Goal: Task Accomplishment & Management: Manage account settings

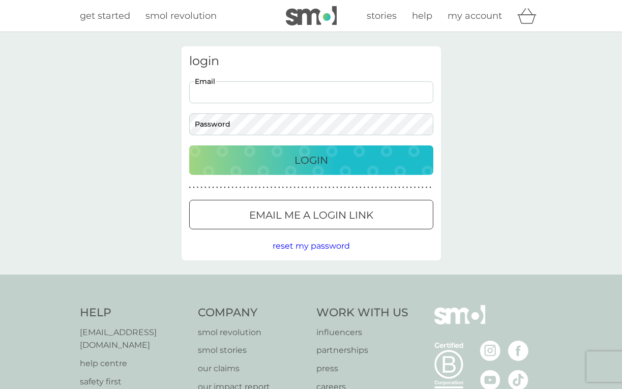
type input "[EMAIL_ADDRESS][DOMAIN_NAME]"
click at [311, 160] on button "Login" at bounding box center [311, 161] width 244 height 30
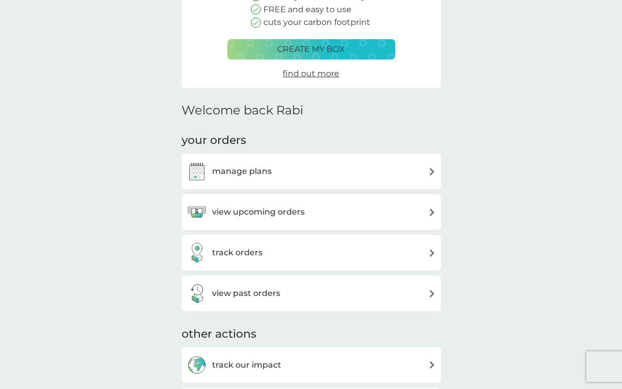
scroll to position [157, 0]
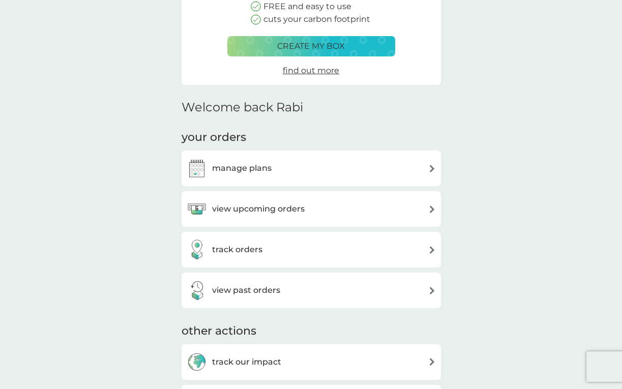
click at [328, 164] on div "manage plans" at bounding box center [311, 168] width 249 height 20
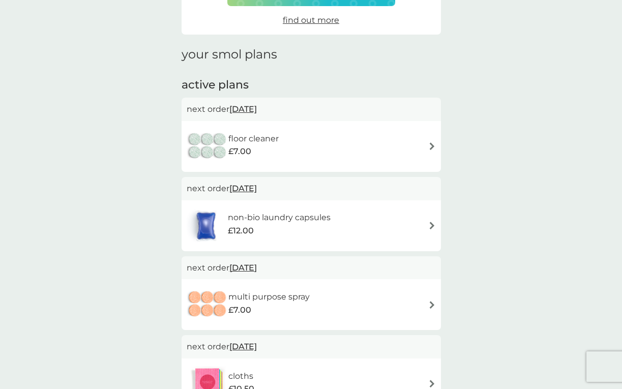
scroll to position [114, 0]
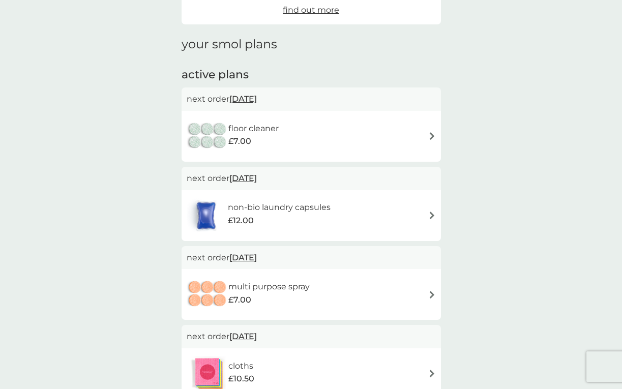
click at [427, 130] on div "floor cleaner £7.00" at bounding box center [311, 137] width 249 height 36
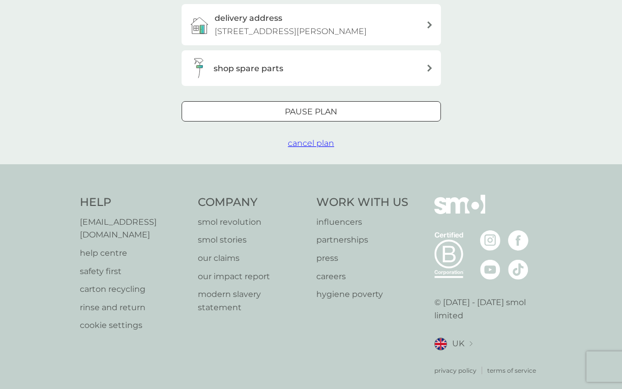
scroll to position [291, 0]
drag, startPoint x: 325, startPoint y: 110, endPoint x: 296, endPoint y: 145, distance: 44.8
click at [296, 145] on div "Pause plan cancel plan" at bounding box center [312, 126] width 260 height 49
click at [311, 111] on div at bounding box center [311, 111] width 0 height 0
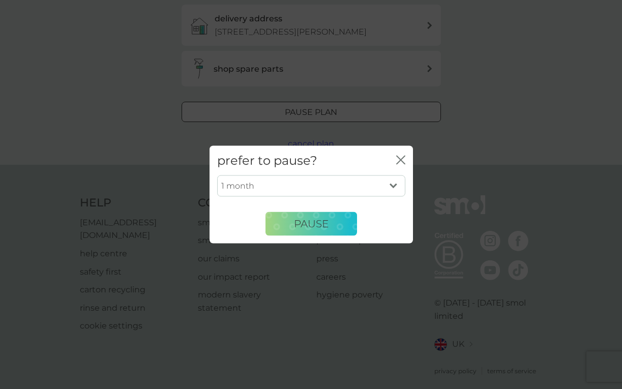
click at [402, 158] on icon "close" at bounding box center [403, 160] width 4 height 8
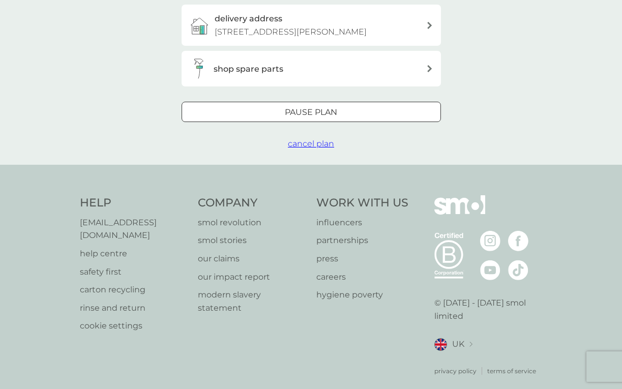
click at [322, 146] on button "cancel plan" at bounding box center [311, 143] width 46 height 13
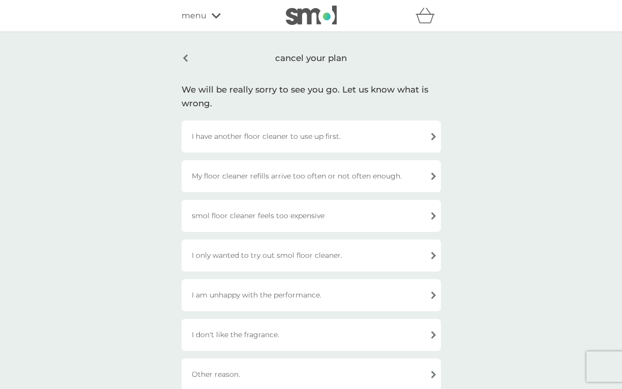
scroll to position [46, 0]
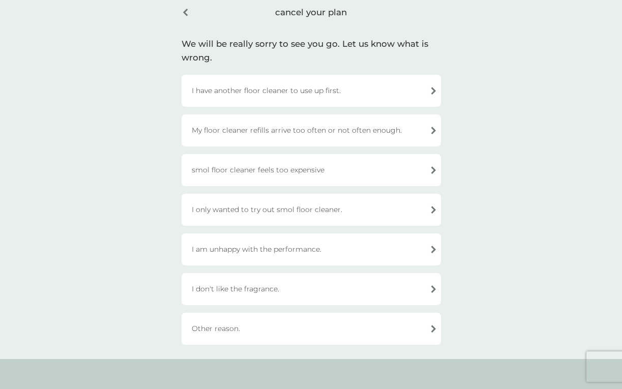
click at [332, 89] on div "I have another floor cleaner to use up first." at bounding box center [312, 91] width 260 height 32
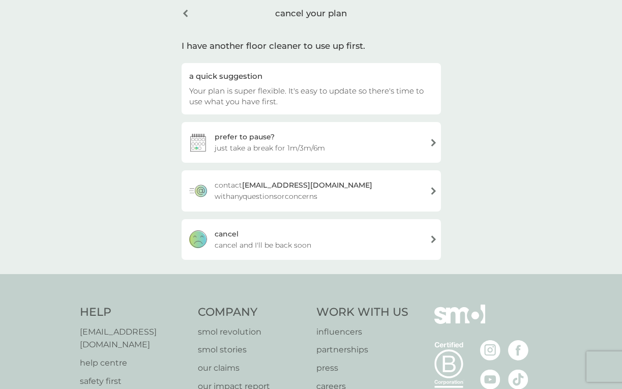
click at [261, 238] on div "cancel cancel and I'll be back soon" at bounding box center [312, 239] width 260 height 41
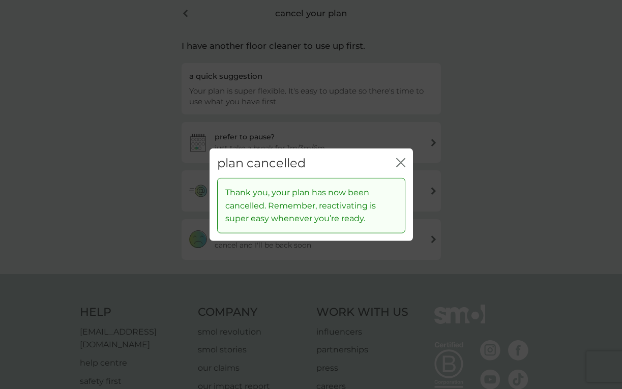
click at [401, 162] on icon "close" at bounding box center [403, 162] width 4 height 8
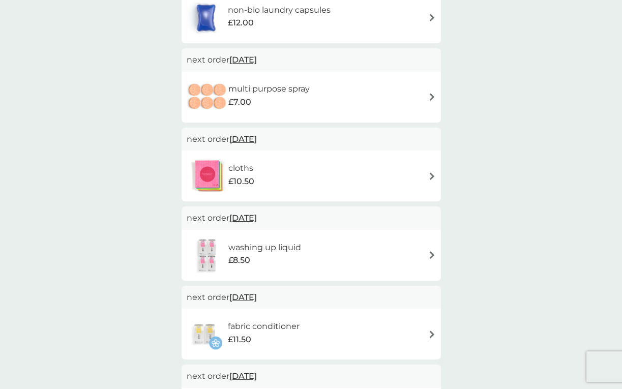
scroll to position [235, 0]
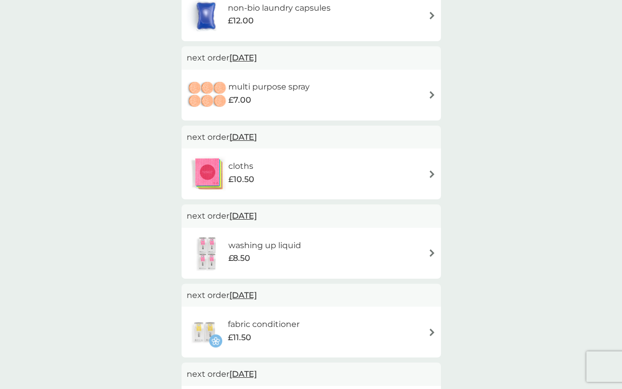
click at [315, 107] on div "multi purpose spray £7.00" at bounding box center [253, 95] width 133 height 36
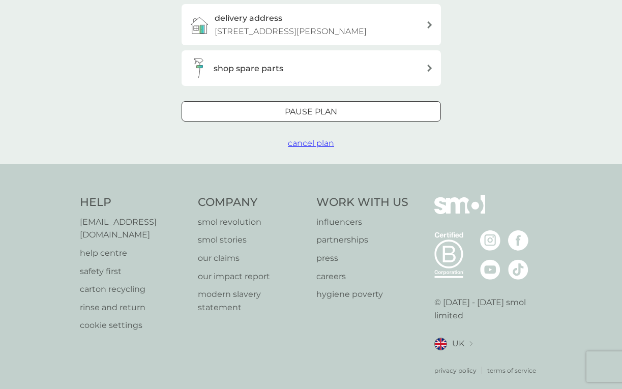
scroll to position [291, 0]
click at [319, 141] on span "cancel plan" at bounding box center [311, 144] width 46 height 10
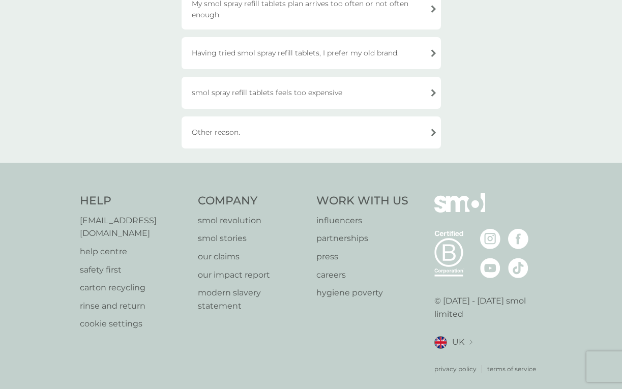
click at [294, 137] on div "Other reason." at bounding box center [312, 133] width 260 height 32
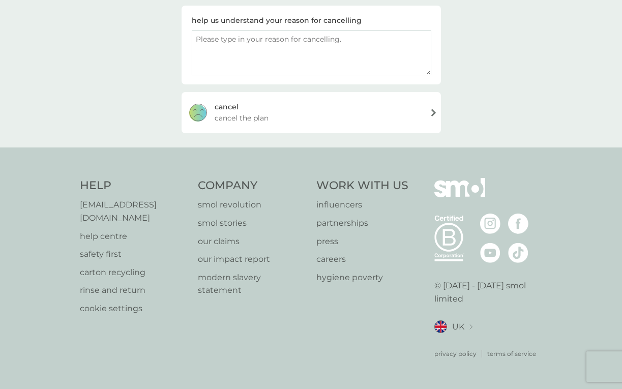
scroll to position [159, 0]
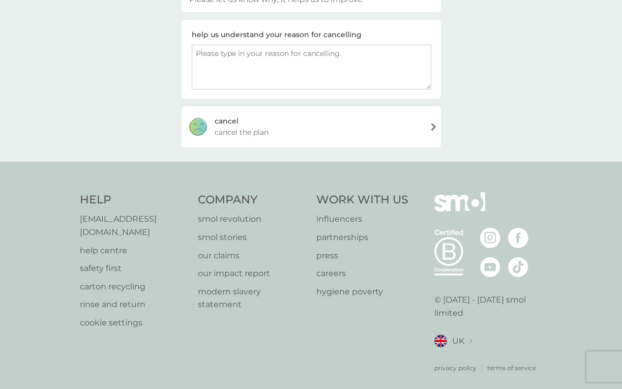
click at [297, 142] on div "cancel cancel the plan" at bounding box center [312, 126] width 260 height 41
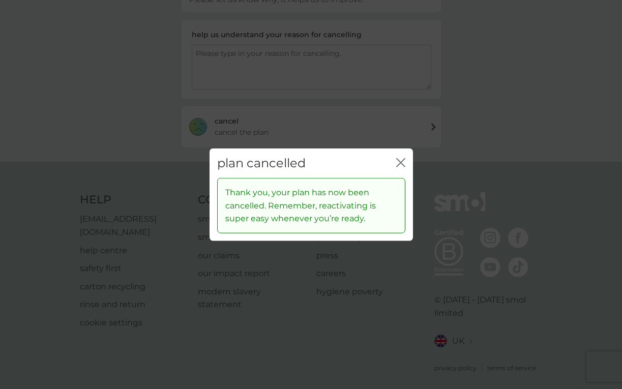
click at [400, 166] on icon "close" at bounding box center [400, 162] width 9 height 9
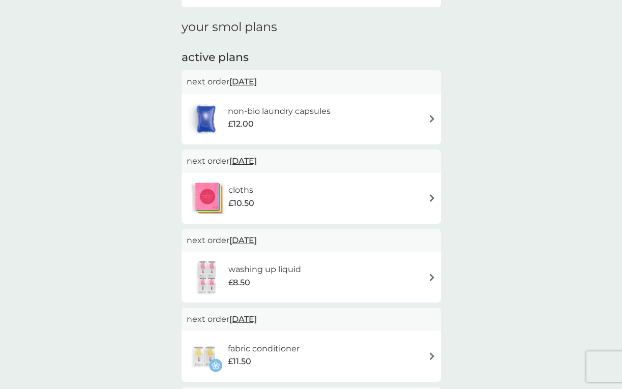
scroll to position [242, 0]
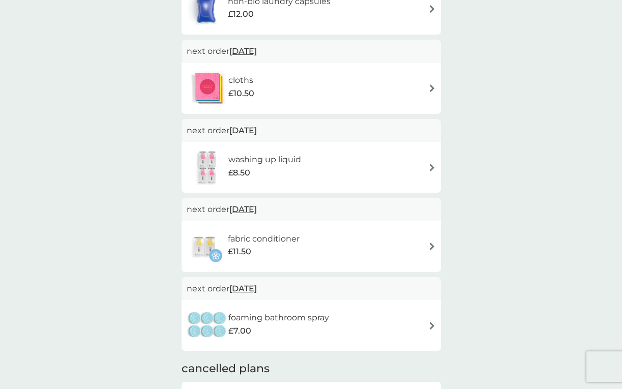
click at [291, 103] on div "cloths £10.50" at bounding box center [311, 89] width 249 height 36
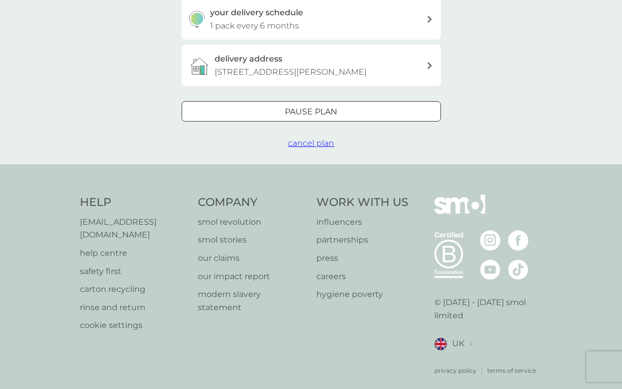
scroll to position [250, 0]
click at [313, 142] on span "cancel plan" at bounding box center [311, 144] width 46 height 10
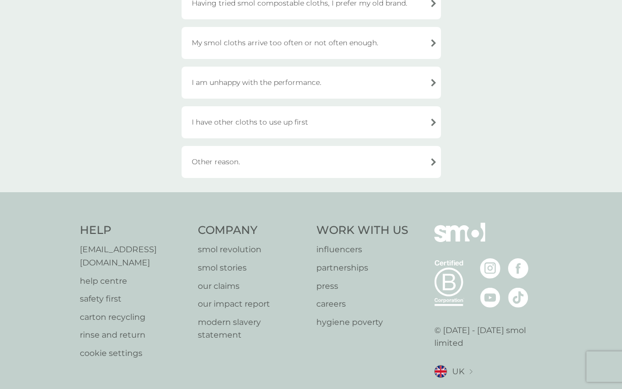
click at [307, 168] on div "Other reason." at bounding box center [312, 162] width 260 height 32
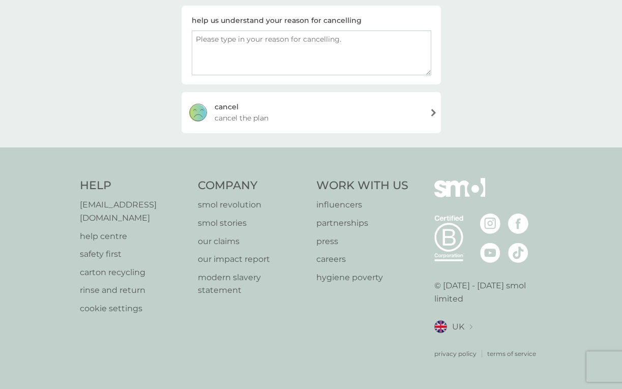
scroll to position [159, 0]
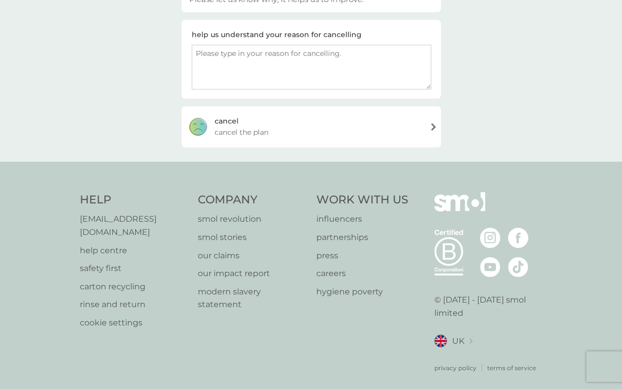
click at [359, 131] on div "cancel cancel the plan" at bounding box center [312, 126] width 260 height 41
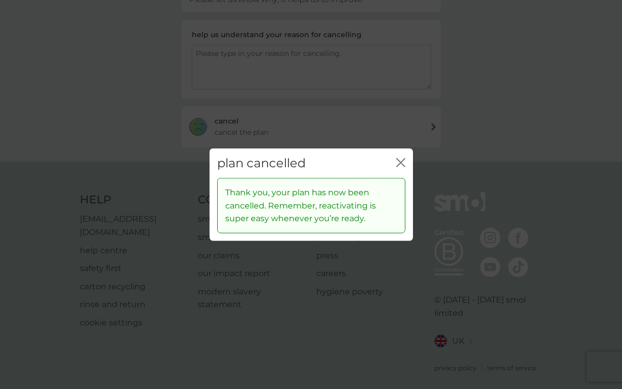
click at [396, 160] on div "plan cancelled close" at bounding box center [312, 163] width 204 height 30
click at [404, 164] on icon "close" at bounding box center [400, 162] width 9 height 9
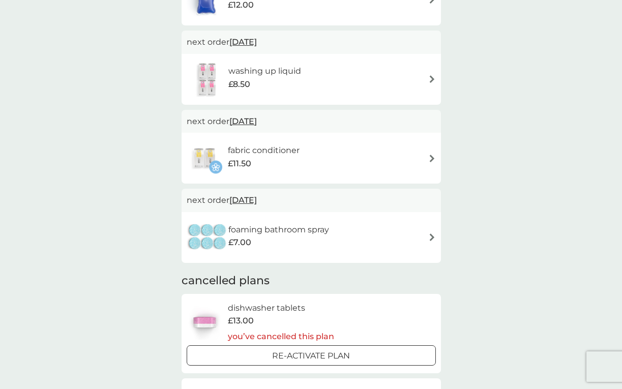
scroll to position [260, 0]
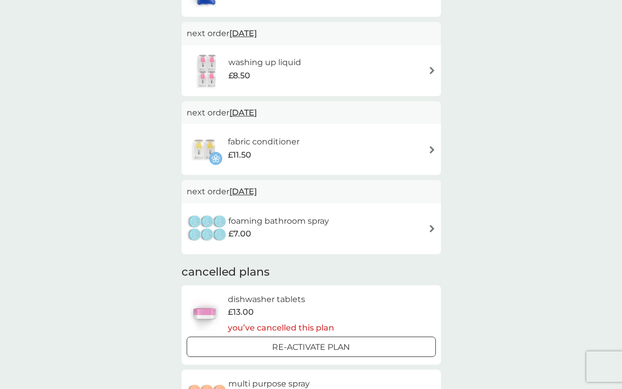
click at [294, 144] on h6 "fabric conditioner" at bounding box center [264, 141] width 72 height 13
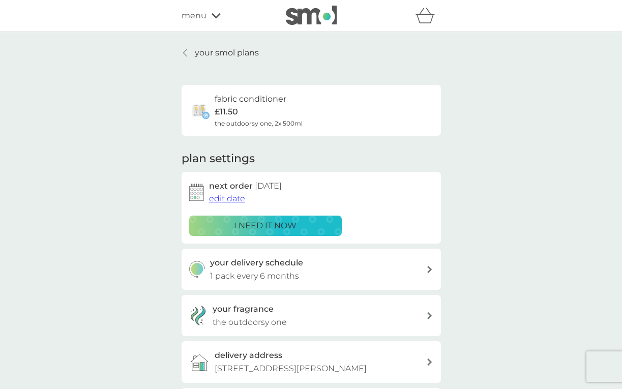
scroll to position [332, 0]
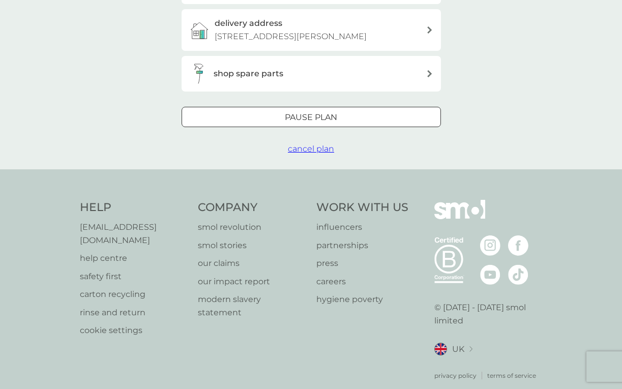
click at [322, 144] on span "cancel plan" at bounding box center [311, 149] width 46 height 10
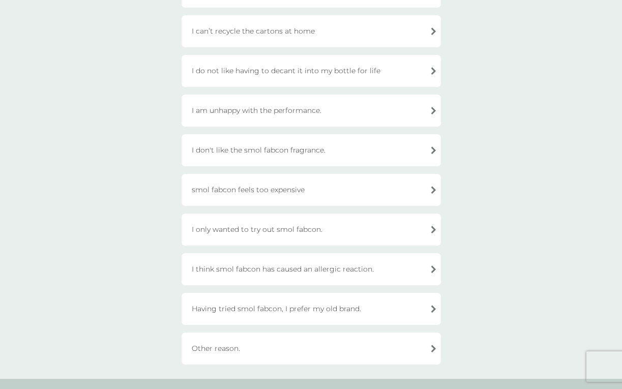
click at [294, 350] on div "Other reason." at bounding box center [312, 349] width 260 height 32
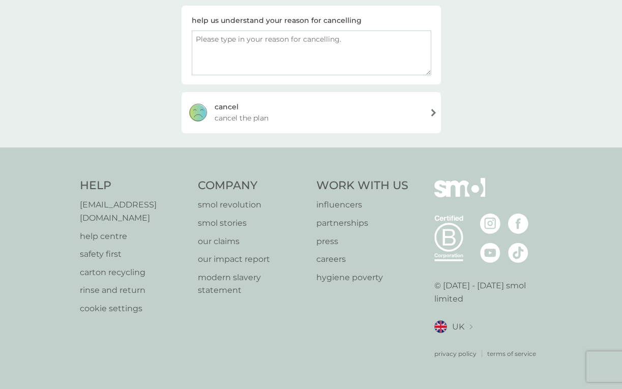
scroll to position [159, 0]
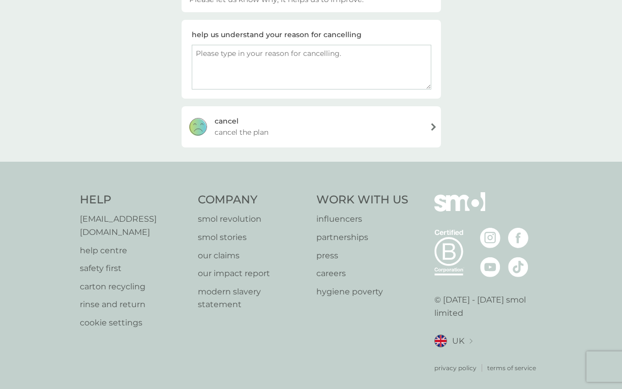
click at [332, 132] on div "cancel cancel the plan" at bounding box center [312, 126] width 260 height 41
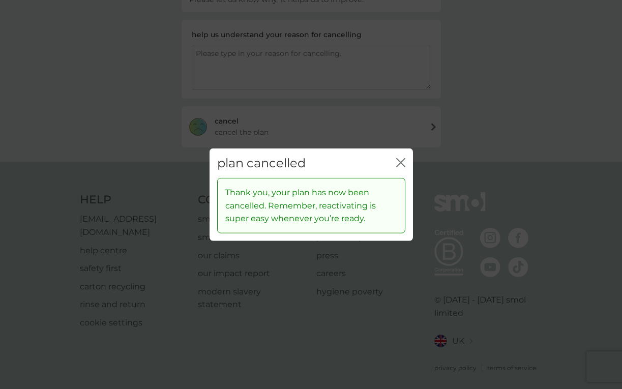
click at [406, 162] on div "plan cancelled close" at bounding box center [312, 163] width 204 height 30
click at [401, 162] on icon "close" at bounding box center [400, 162] width 9 height 9
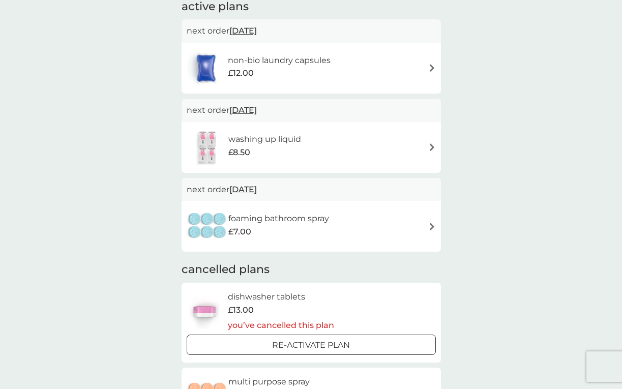
scroll to position [187, 0]
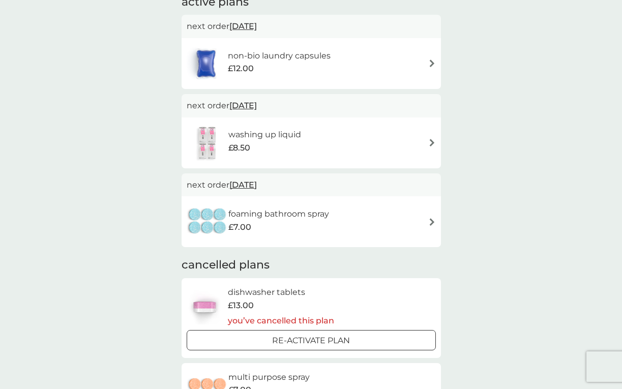
click at [324, 145] on div "washing up liquid £8.50" at bounding box center [311, 143] width 249 height 36
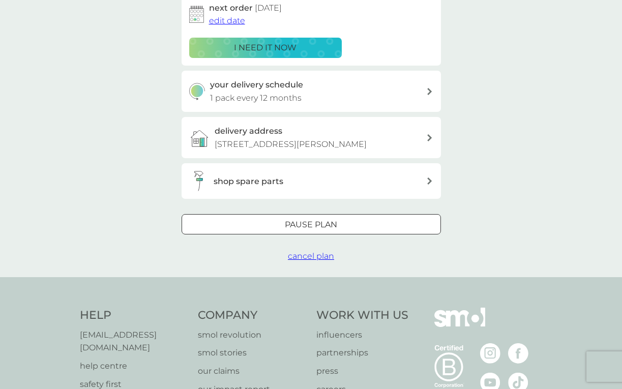
click at [310, 259] on button "cancel plan" at bounding box center [311, 256] width 46 height 13
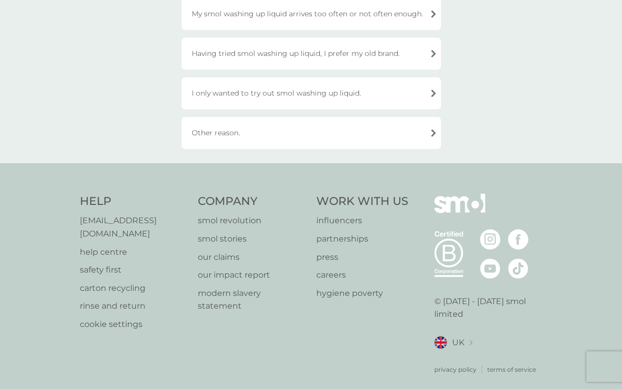
click at [361, 128] on div "Other reason." at bounding box center [312, 133] width 260 height 32
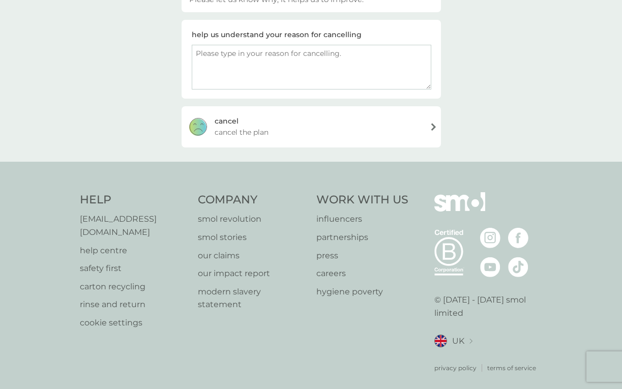
click at [338, 129] on div "cancel cancel the plan" at bounding box center [312, 126] width 260 height 41
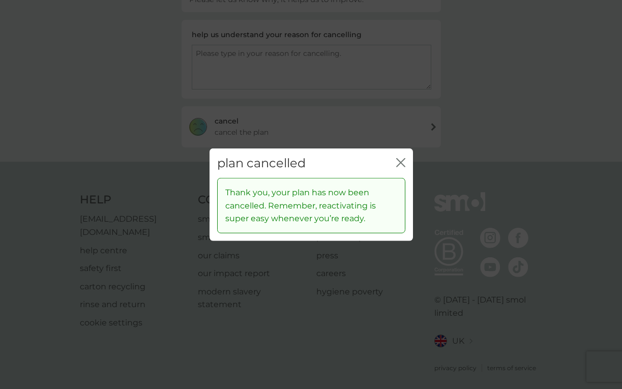
click at [394, 161] on div "plan cancelled close" at bounding box center [312, 163] width 204 height 30
click at [397, 162] on icon "close" at bounding box center [400, 162] width 9 height 9
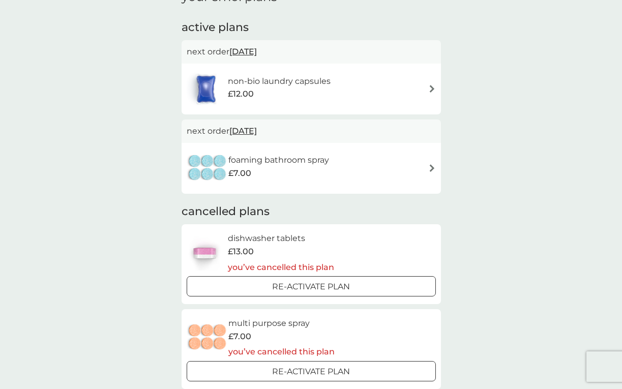
scroll to position [187, 0]
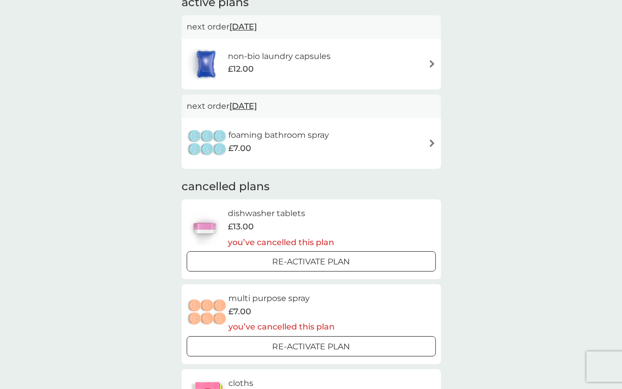
click at [266, 142] on div "£7.00" at bounding box center [278, 148] width 101 height 13
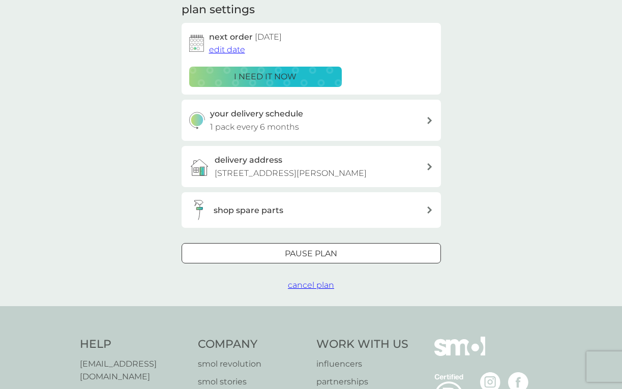
scroll to position [186, 0]
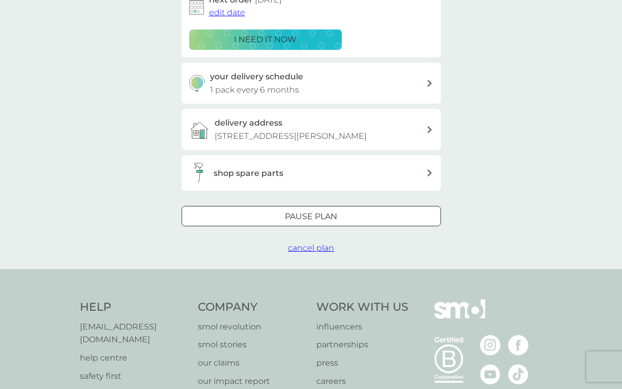
click at [313, 244] on span "cancel plan" at bounding box center [311, 248] width 46 height 10
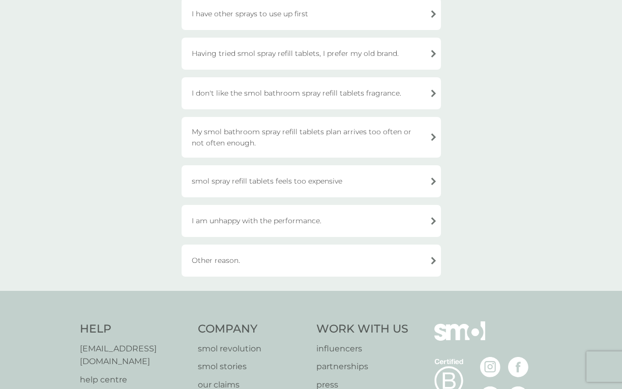
click at [296, 261] on div "Other reason." at bounding box center [312, 261] width 260 height 32
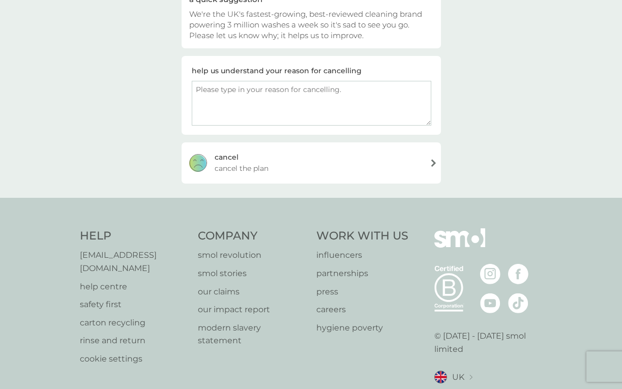
click at [419, 154] on div "cancel cancel the plan" at bounding box center [312, 162] width 260 height 41
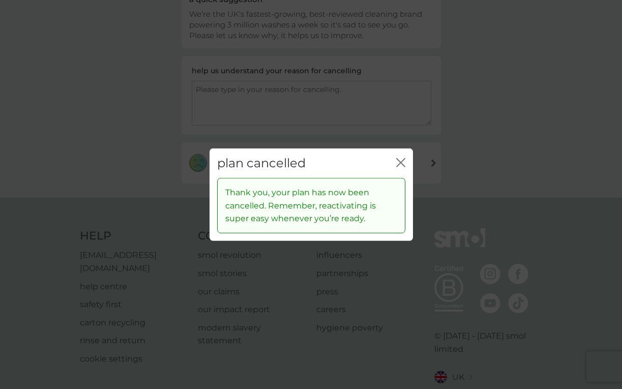
click at [397, 160] on icon "close" at bounding box center [400, 162] width 9 height 9
